Goal: Find specific page/section: Find specific page/section

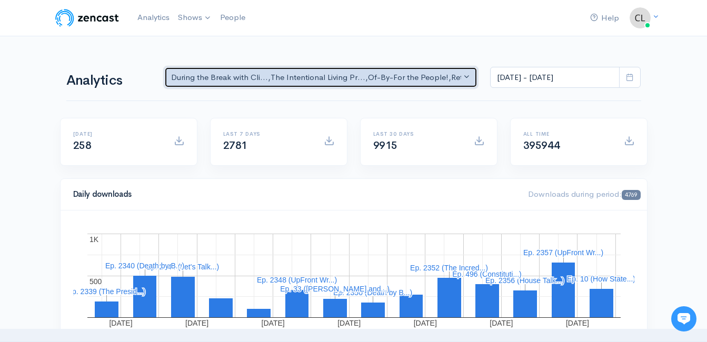
click at [443, 81] on div "During the Break with Cli... , The Intentional Living Pr... , Of-By-For the Peo…" at bounding box center [316, 78] width 291 height 12
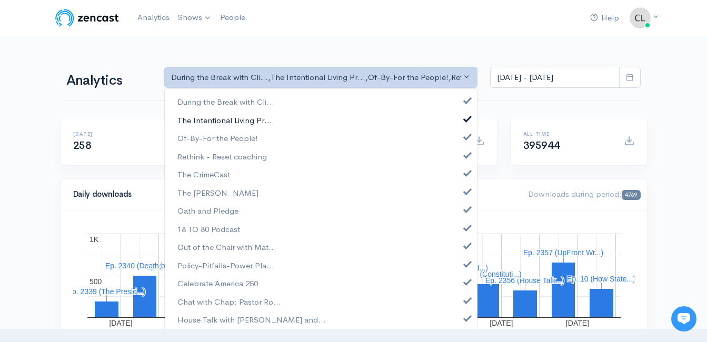
click at [300, 121] on link "The Intentional Living Pr..." at bounding box center [321, 120] width 313 height 18
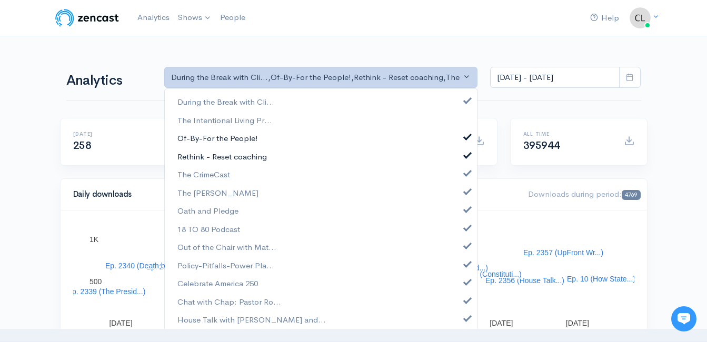
drag, startPoint x: 251, startPoint y: 138, endPoint x: 241, endPoint y: 153, distance: 17.8
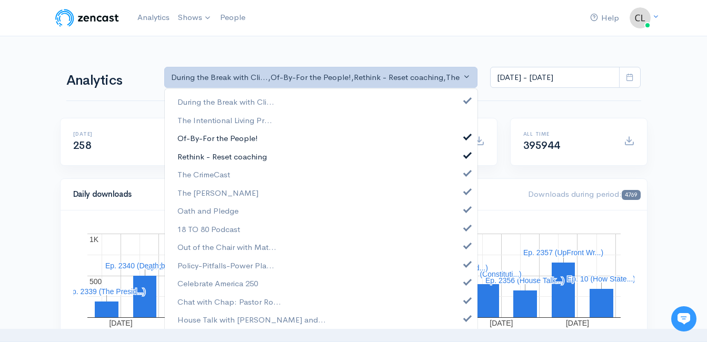
click at [250, 138] on span "Of-By-For the People!" at bounding box center [218, 139] width 81 height 12
click at [241, 153] on span "Rethink - Reset coaching" at bounding box center [223, 157] width 90 height 12
click at [214, 175] on span "The CrimeCast" at bounding box center [204, 175] width 53 height 12
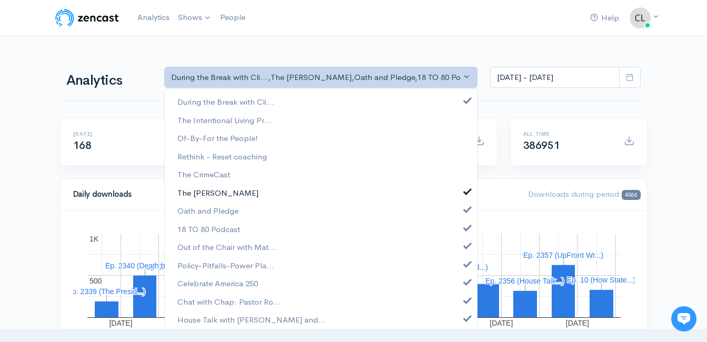
click at [209, 190] on span "The [PERSON_NAME]" at bounding box center [218, 193] width 81 height 12
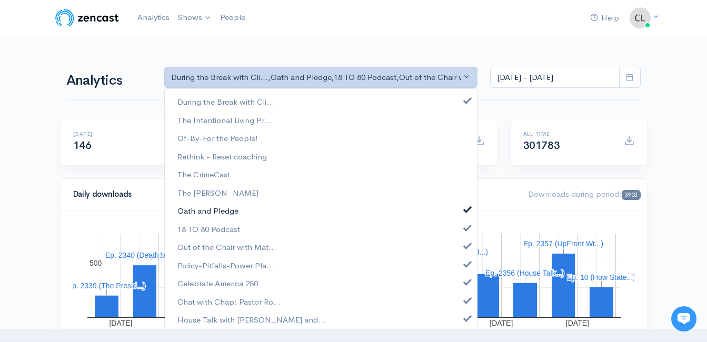
click at [209, 211] on span "Oath and Pledge" at bounding box center [208, 211] width 61 height 12
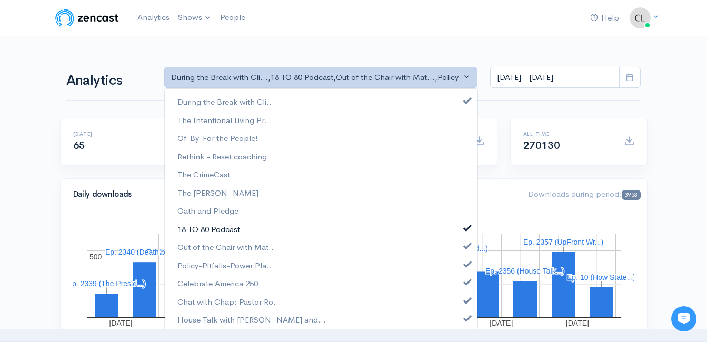
click at [211, 225] on span "18 TO 80 Podcast" at bounding box center [209, 229] width 63 height 12
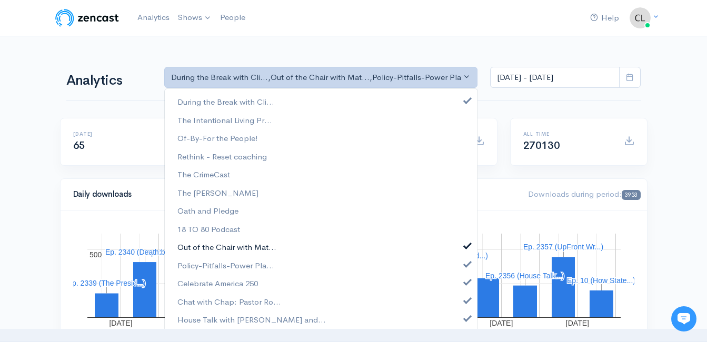
click at [216, 243] on span "Out of the Chair with Mat..." at bounding box center [227, 248] width 99 height 12
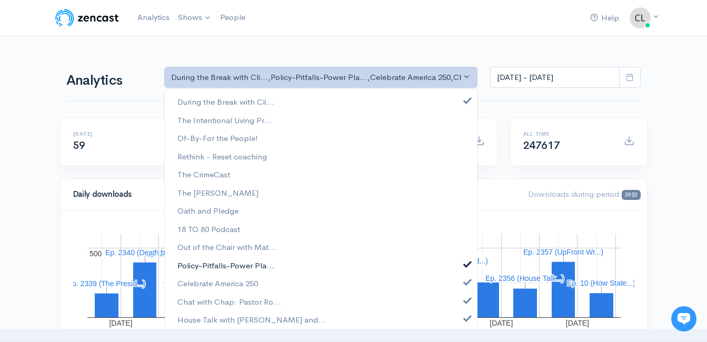
click at [219, 263] on span "Policy-Pitfalls-Power Pla..." at bounding box center [226, 266] width 97 height 12
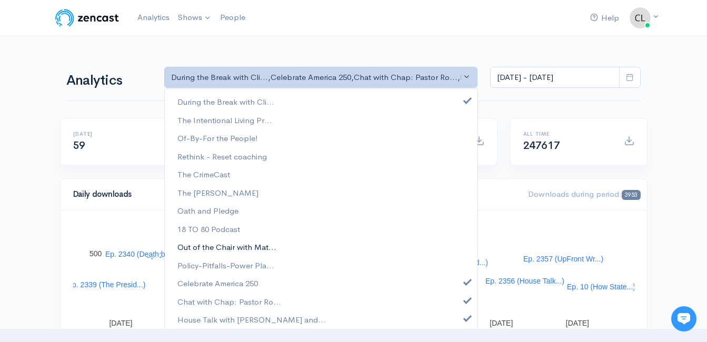
scroll to position [3, 0]
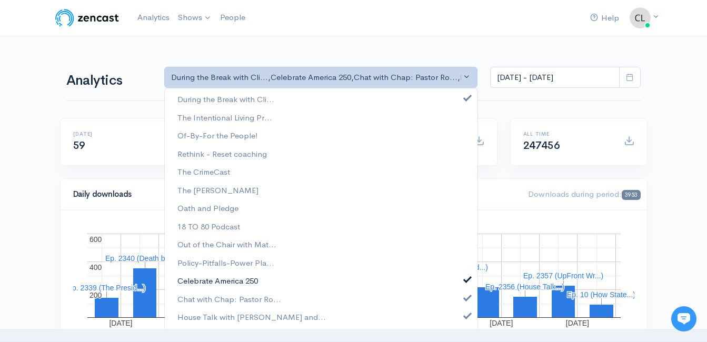
click at [227, 277] on span "Celebrate America 250" at bounding box center [218, 281] width 81 height 12
click at [230, 298] on span "Chat with Chap: Pastor Ro..." at bounding box center [230, 299] width 104 height 12
click at [231, 322] on span "House Talk with [PERSON_NAME] and..." at bounding box center [252, 318] width 149 height 12
click at [143, 59] on div "Analytics During the Break with Cli... The Intentional Living Pr... Of-By-For t…" at bounding box center [353, 76] width 575 height 51
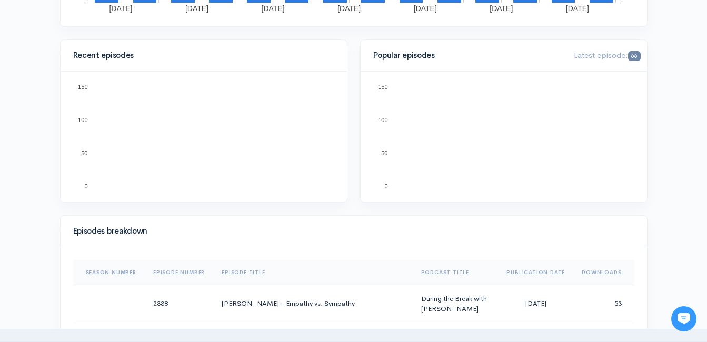
scroll to position [316, 0]
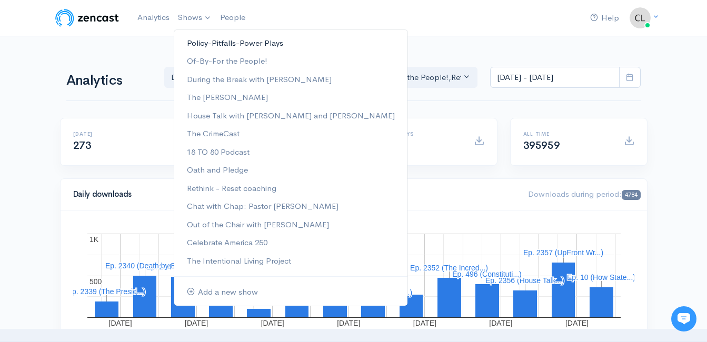
click at [209, 42] on link "Policy-Pitfalls-Power Plays" at bounding box center [290, 43] width 233 height 18
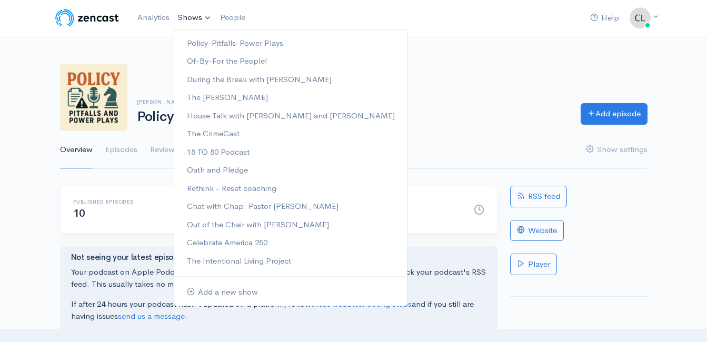
click at [192, 17] on link "Shows" at bounding box center [195, 17] width 42 height 23
click at [110, 87] on img at bounding box center [93, 97] width 67 height 67
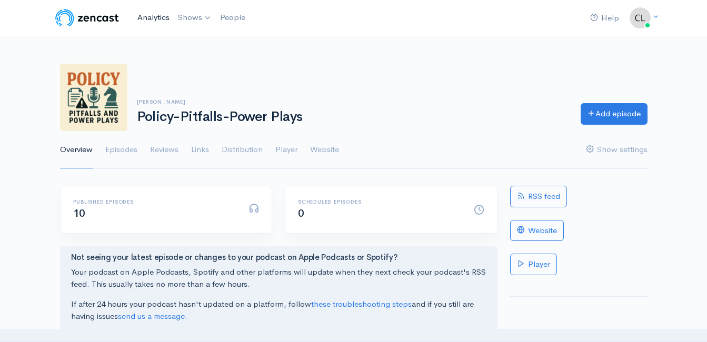
click at [165, 19] on link "Analytics" at bounding box center [153, 17] width 41 height 23
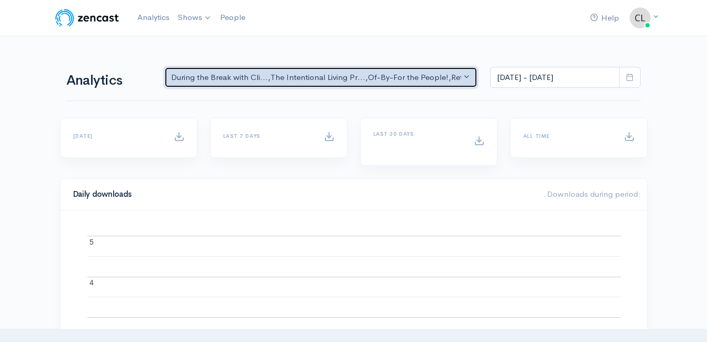
click at [339, 84] on button "During the Break with Cli... , The Intentional Living Pr... , Of-By-For the Peo…" at bounding box center [321, 78] width 314 height 22
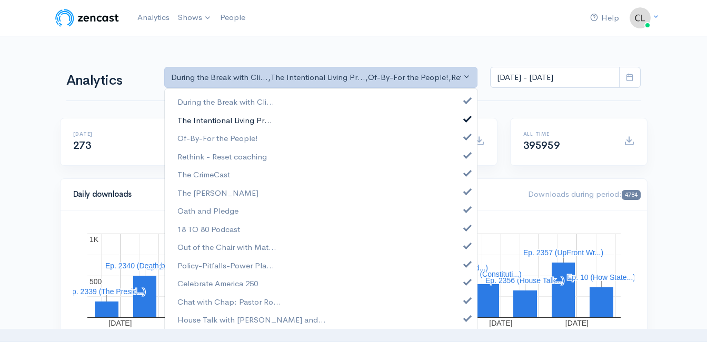
click at [318, 121] on link "The Intentional Living Pr..." at bounding box center [321, 120] width 313 height 18
click at [214, 140] on span "Of-By-For the People!" at bounding box center [218, 139] width 81 height 12
click at [219, 157] on span "Rethink - Reset coaching" at bounding box center [223, 157] width 90 height 12
click at [215, 170] on link "The CrimeCast" at bounding box center [321, 175] width 313 height 18
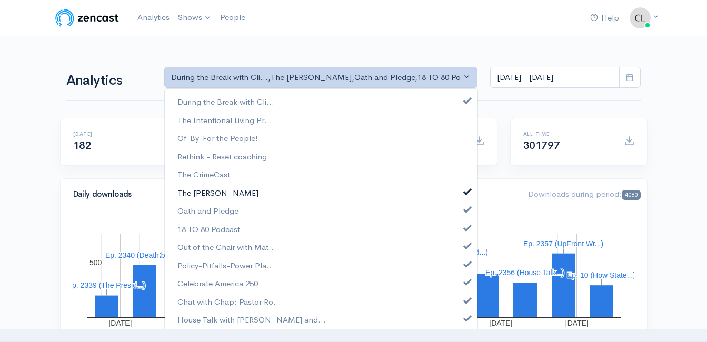
click at [215, 196] on span "The [PERSON_NAME]" at bounding box center [218, 193] width 81 height 12
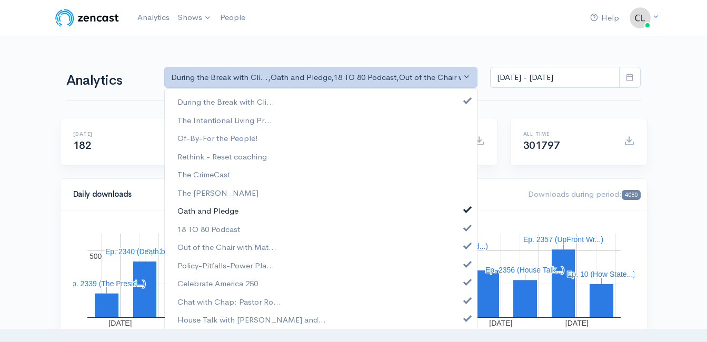
click at [223, 217] on span "Oath and Pledge" at bounding box center [208, 211] width 61 height 12
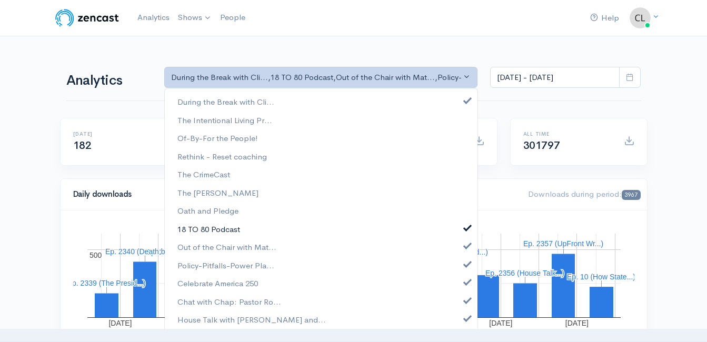
click at [228, 230] on span "18 TO 80 Podcast" at bounding box center [209, 229] width 63 height 12
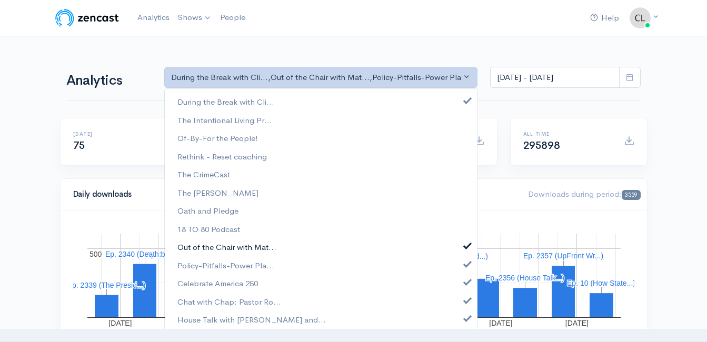
click at [234, 246] on span "Out of the Chair with Mat..." at bounding box center [227, 248] width 99 height 12
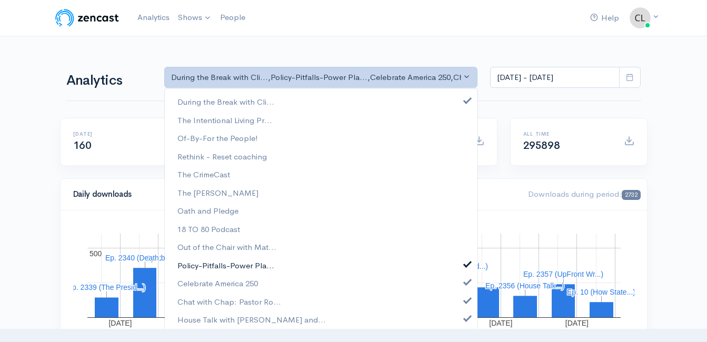
click at [233, 265] on span "Policy-Pitfalls-Power Pla..." at bounding box center [226, 266] width 97 height 12
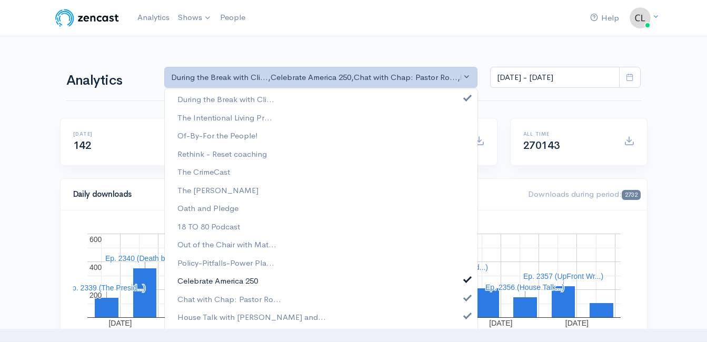
click at [234, 282] on span "Celebrate America 250" at bounding box center [218, 281] width 81 height 12
click at [233, 316] on span "House Talk with [PERSON_NAME] and..." at bounding box center [252, 318] width 149 height 12
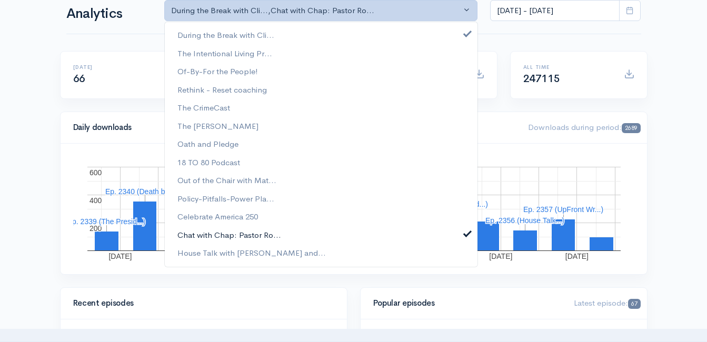
scroll to position [53, 0]
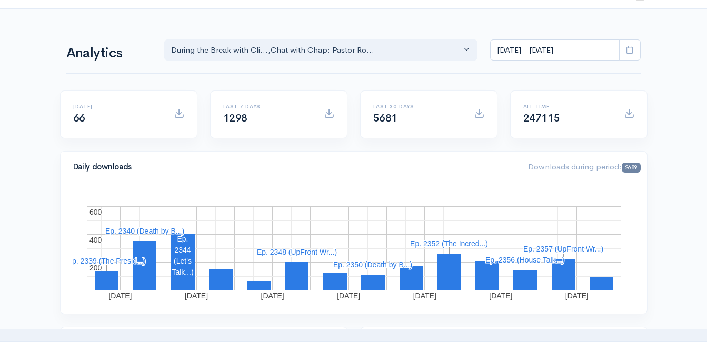
scroll to position [0, 0]
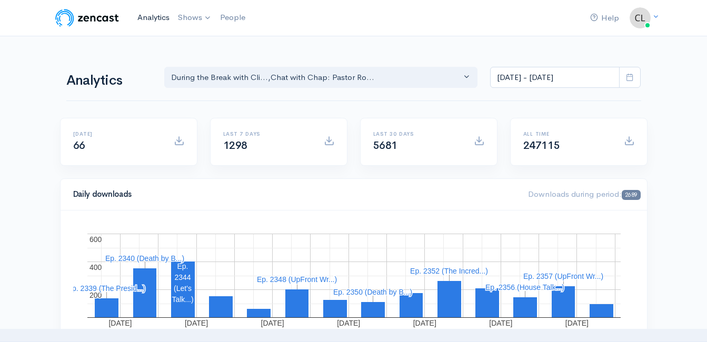
click at [154, 17] on link "Analytics" at bounding box center [153, 17] width 41 height 23
